Goal: Task Accomplishment & Management: Use online tool/utility

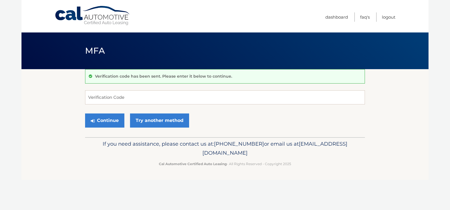
click at [90, 14] on link "Cal Automotive" at bounding box center [93, 16] width 76 height 20
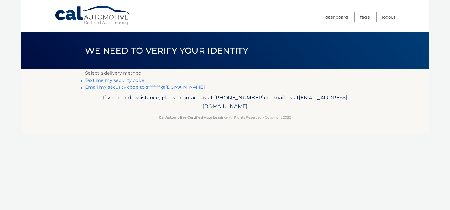
click at [96, 87] on link "Email my security code to s*******@[DOMAIN_NAME]" at bounding box center [145, 87] width 120 height 5
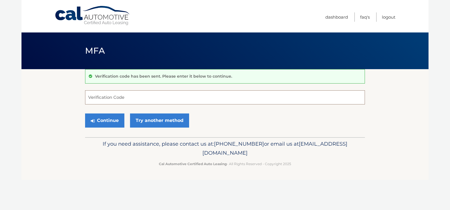
click at [88, 100] on input "Verification Code" at bounding box center [225, 97] width 280 height 14
type input "335377"
click at [106, 118] on button "Continue" at bounding box center [104, 121] width 39 height 14
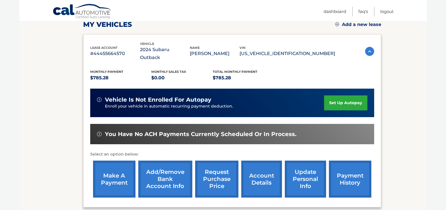
scroll to position [98, 0]
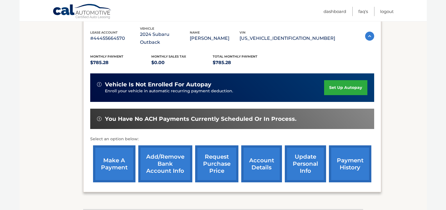
click at [111, 152] on link "make a payment" at bounding box center [114, 164] width 42 height 37
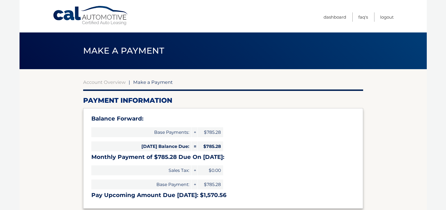
select select "ZGE1YzhkYTktZTAwNC00ZDlhLTgyNDAtMDUxNzNmNjExMDVk"
